Goal: Check status: Check status

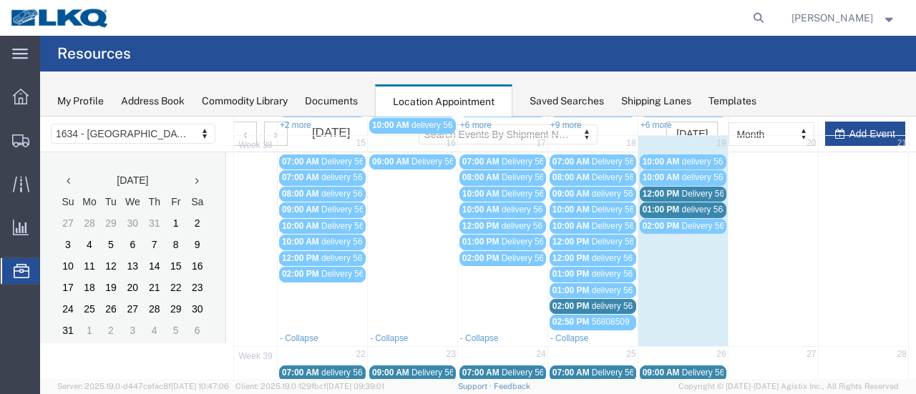
scroll to position [215, 0]
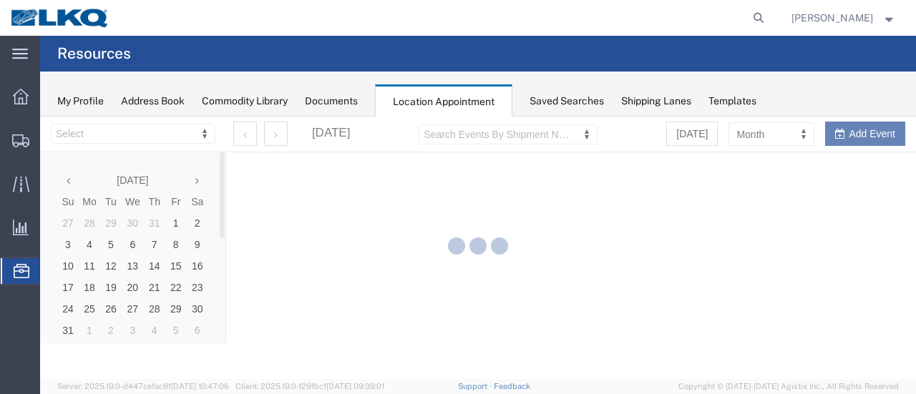
select select "28712"
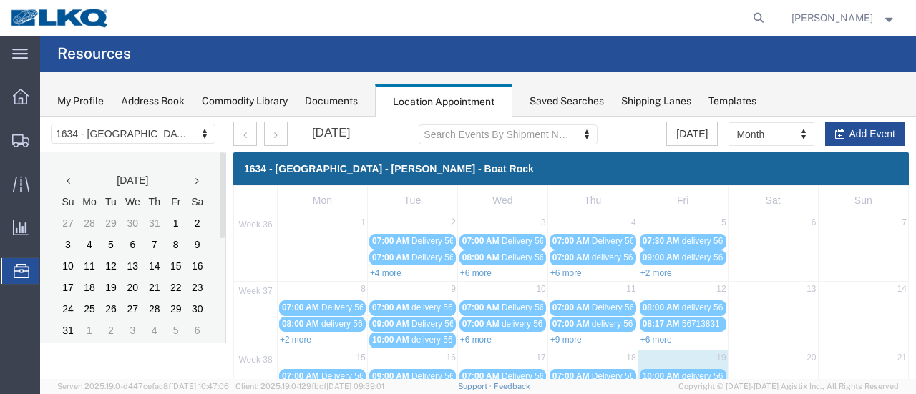
scroll to position [72, 0]
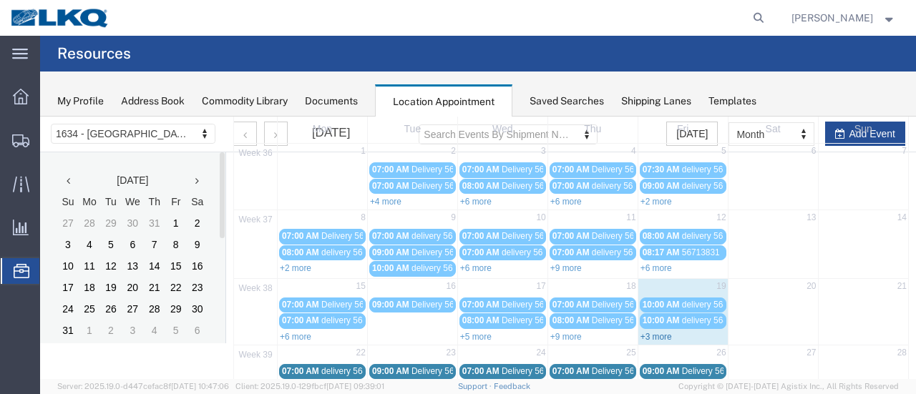
click at [661, 336] on link "+3 more" at bounding box center [657, 337] width 32 height 10
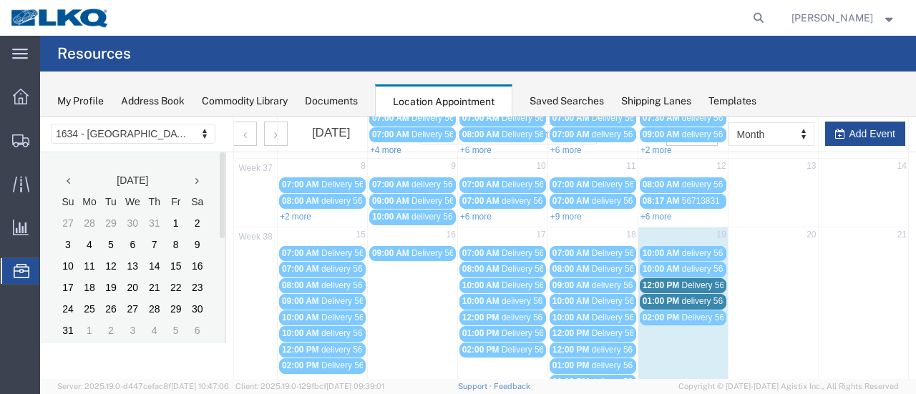
scroll to position [215, 0]
